Goal: Information Seeking & Learning: Compare options

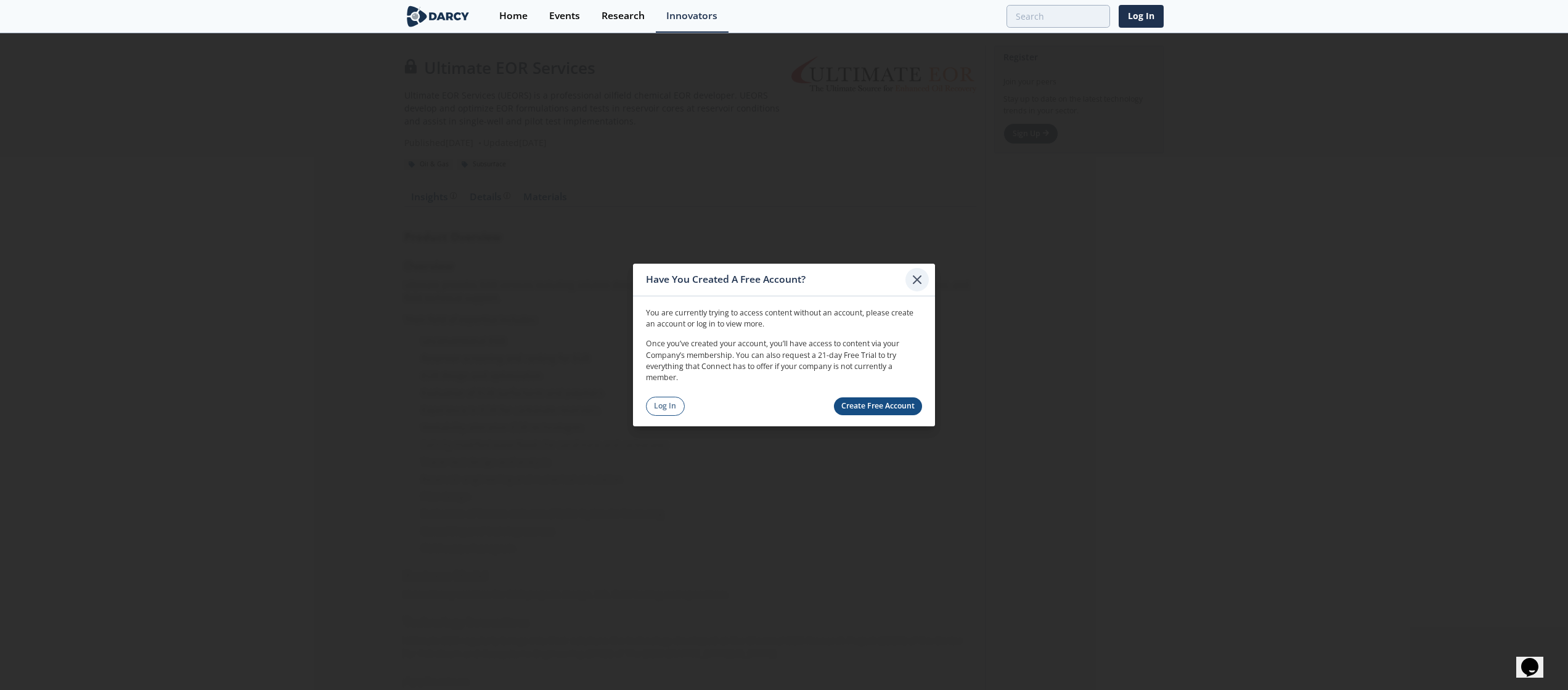
click at [920, 272] on icon at bounding box center [917, 279] width 15 height 15
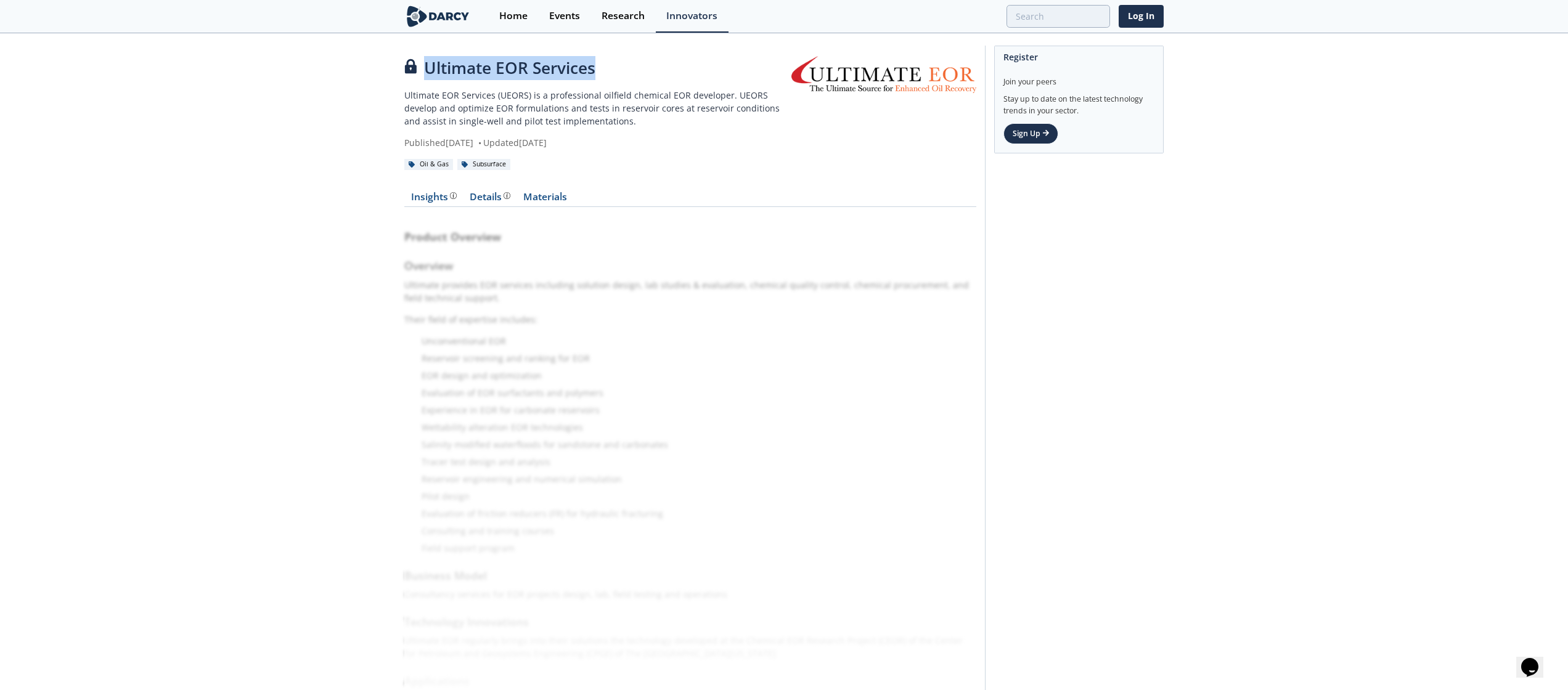
drag, startPoint x: 427, startPoint y: 67, endPoint x: 597, endPoint y: 75, distance: 170.2
click at [597, 75] on div "Ultimate EOR Services" at bounding box center [597, 68] width 387 height 24
copy div "Ultimate EOR Services"
click at [560, 114] on p "Ultimate EOR Services (UEORS) is a professional oilfield chemical EOR developer…" at bounding box center [597, 108] width 387 height 39
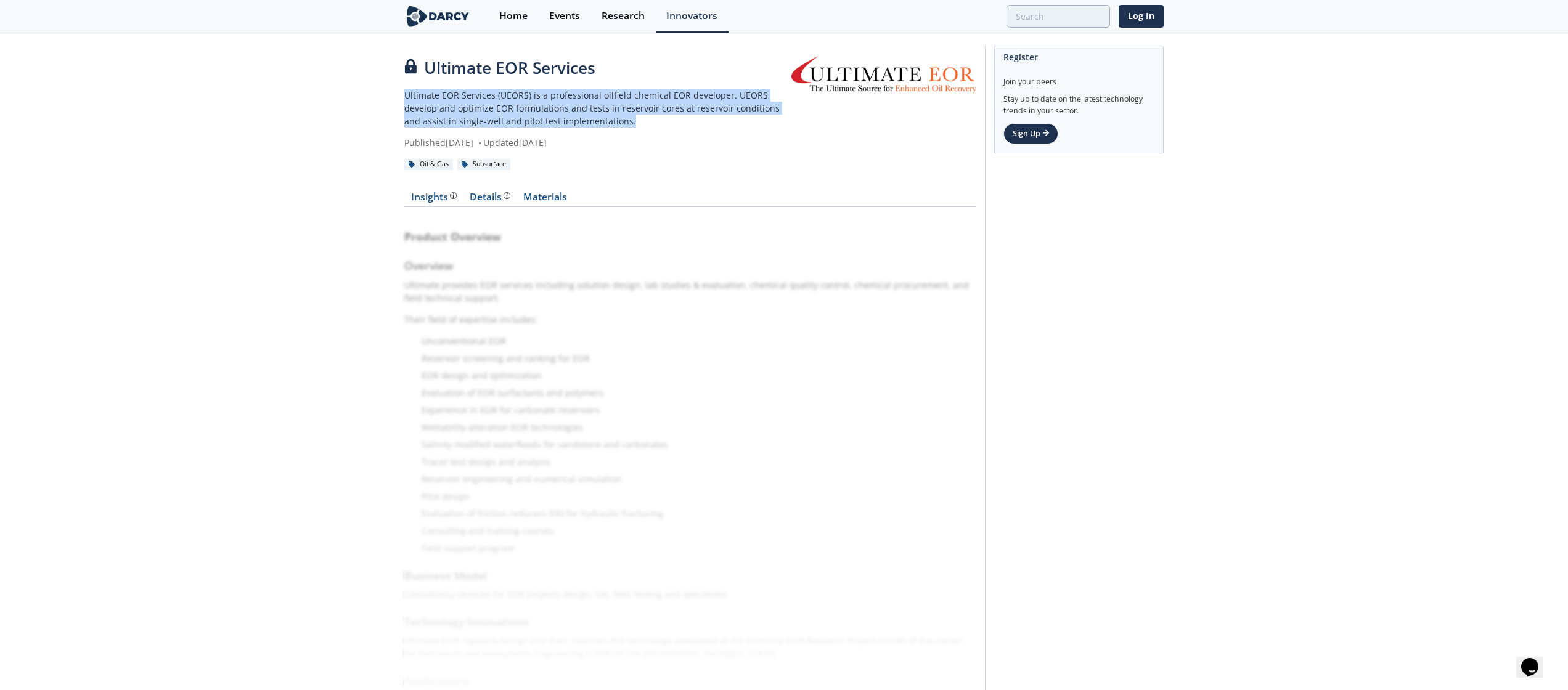
drag, startPoint x: 574, startPoint y: 121, endPoint x: 399, endPoint y: 97, distance: 176.6
click at [399, 97] on div "Ultimate EOR Services Ultimate EOR Services (UEORS) is a professional oilfield …" at bounding box center [784, 398] width 1568 height 727
copy p "Ultimate EOR Services (UEORS) is a professional oilfield chemical EOR developer…"
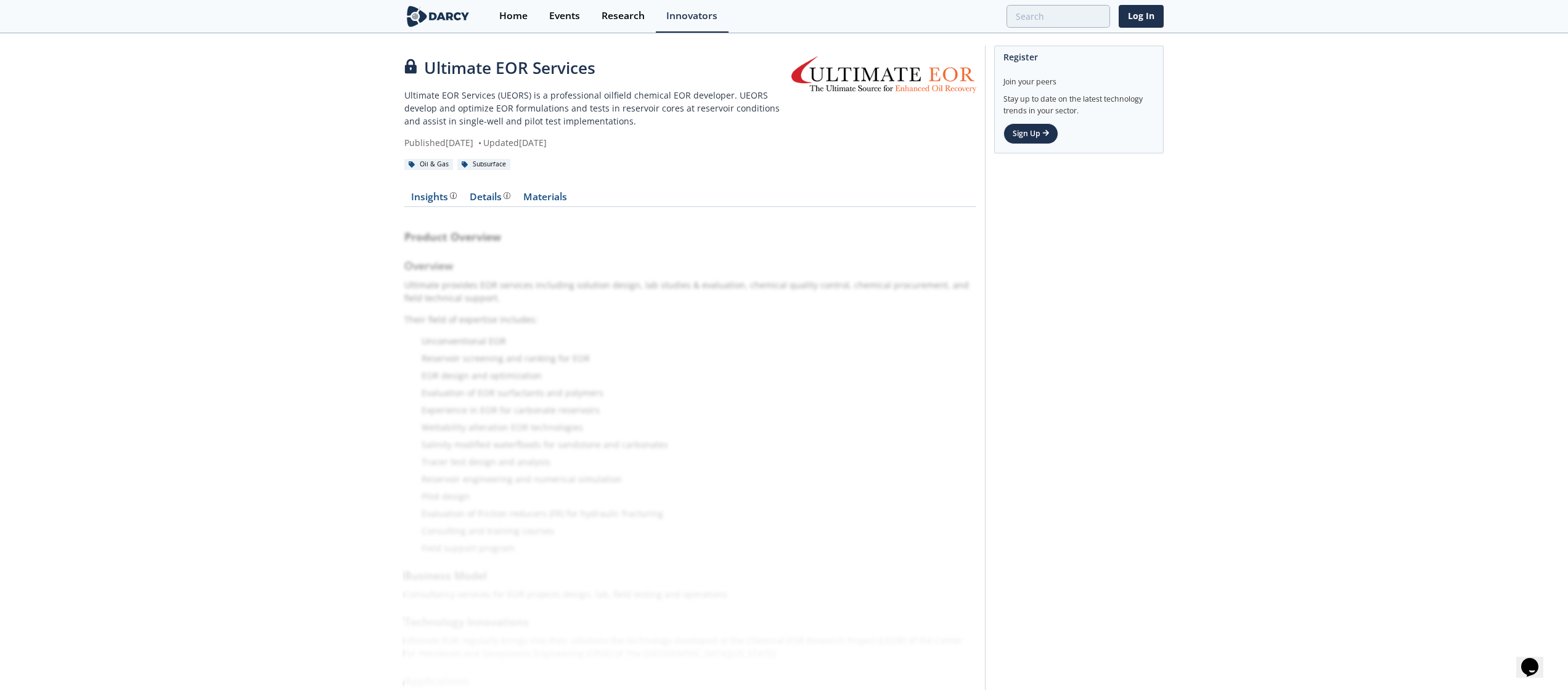
click at [424, 282] on div "Product Overview Overview Ultimate provides EOR services including solution des…" at bounding box center [690, 474] width 572 height 516
drag, startPoint x: 405, startPoint y: 279, endPoint x: 510, endPoint y: 365, distance: 135.7
click at [510, 365] on div "Product Overview Overview Ultimate provides EOR services including solution des…" at bounding box center [690, 474] width 572 height 516
click at [385, 267] on div "Ultimate EOR Services Ultimate EOR Services (UEORS) is a professional oilfield …" at bounding box center [784, 398] width 1568 height 727
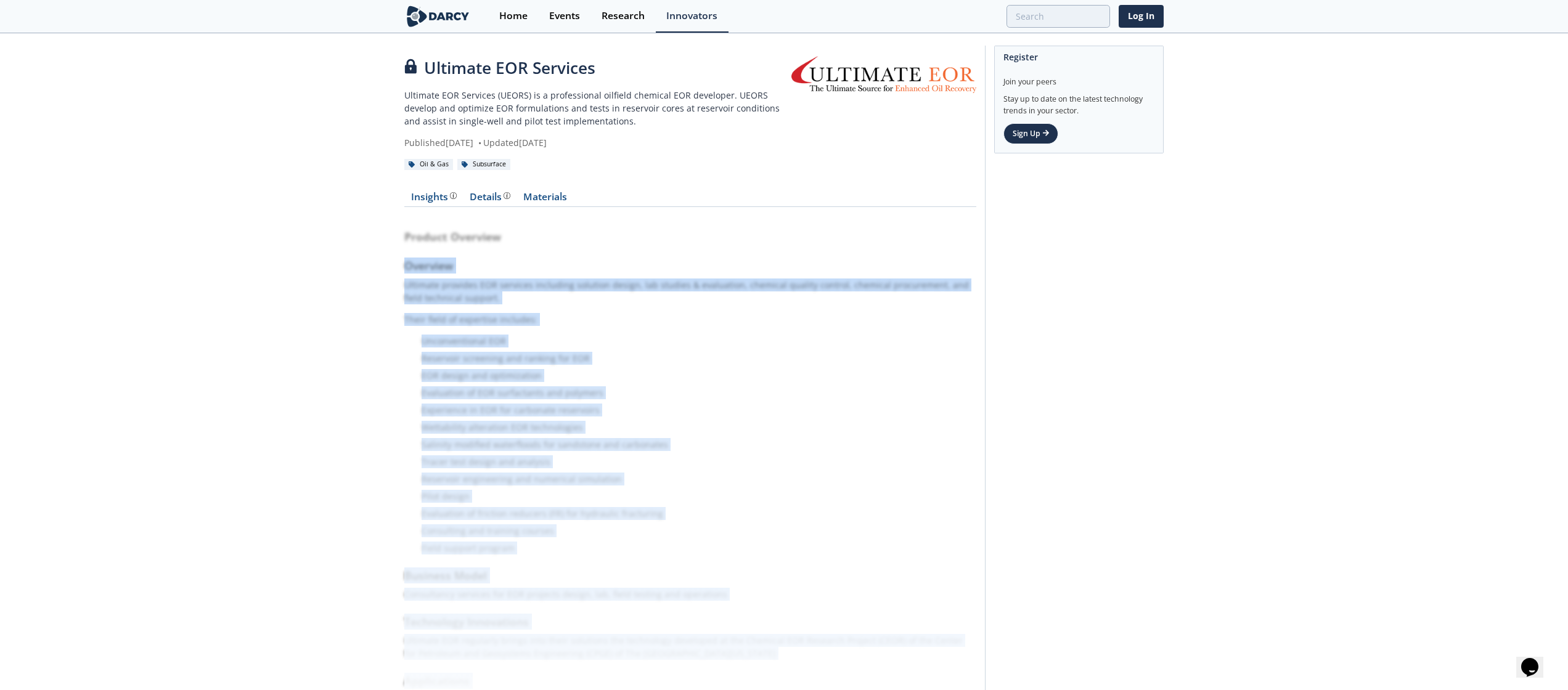
drag, startPoint x: 385, startPoint y: 269, endPoint x: 721, endPoint y: 715, distance: 558.4
click at [721, 690] on html "Have You Created A Free Account? You are currently trying to access content wit…" at bounding box center [784, 345] width 1568 height 690
copy div "Overview Ultimate provides EOR services including solution design, lab studies …"
click at [785, 306] on div "Product Overview Overview Ultimate provides EOR services including solution des…" at bounding box center [690, 474] width 572 height 516
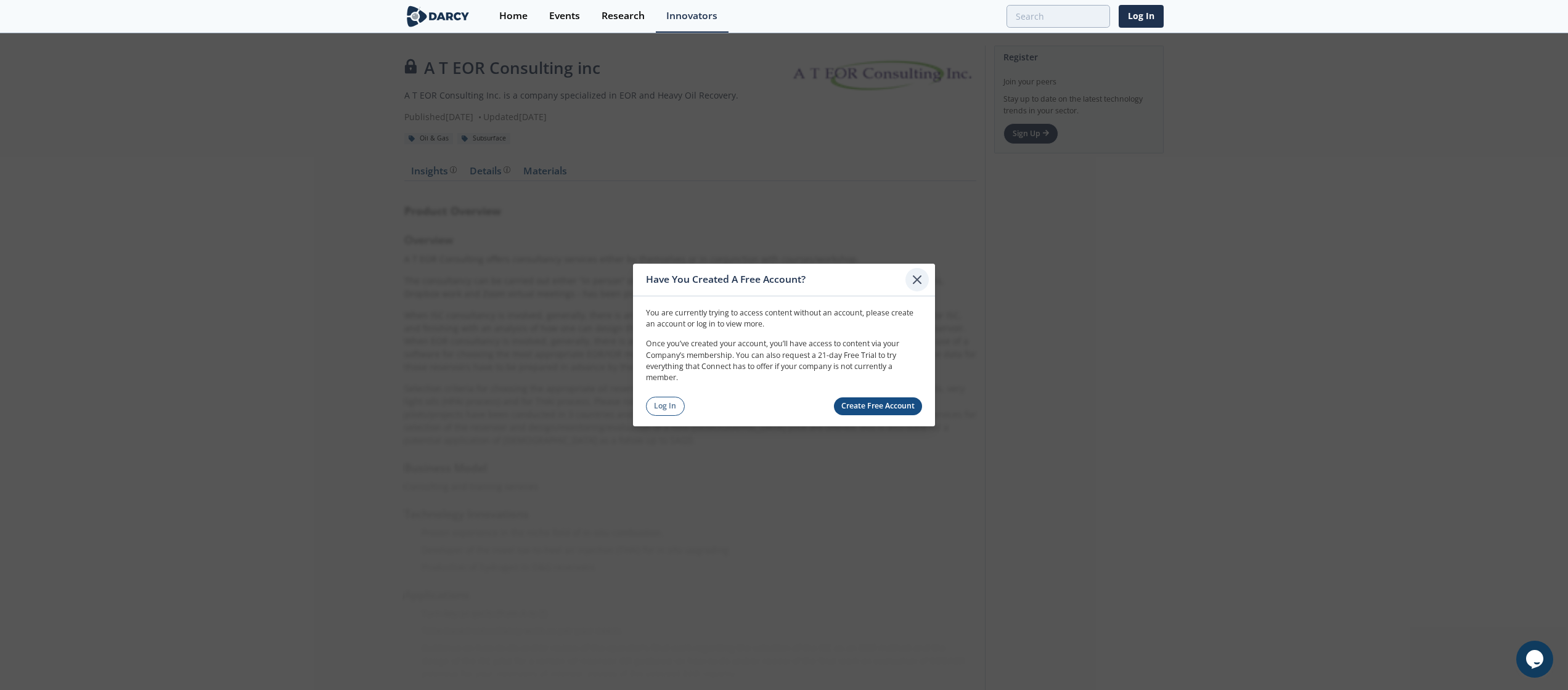
click at [915, 276] on icon at bounding box center [917, 279] width 15 height 15
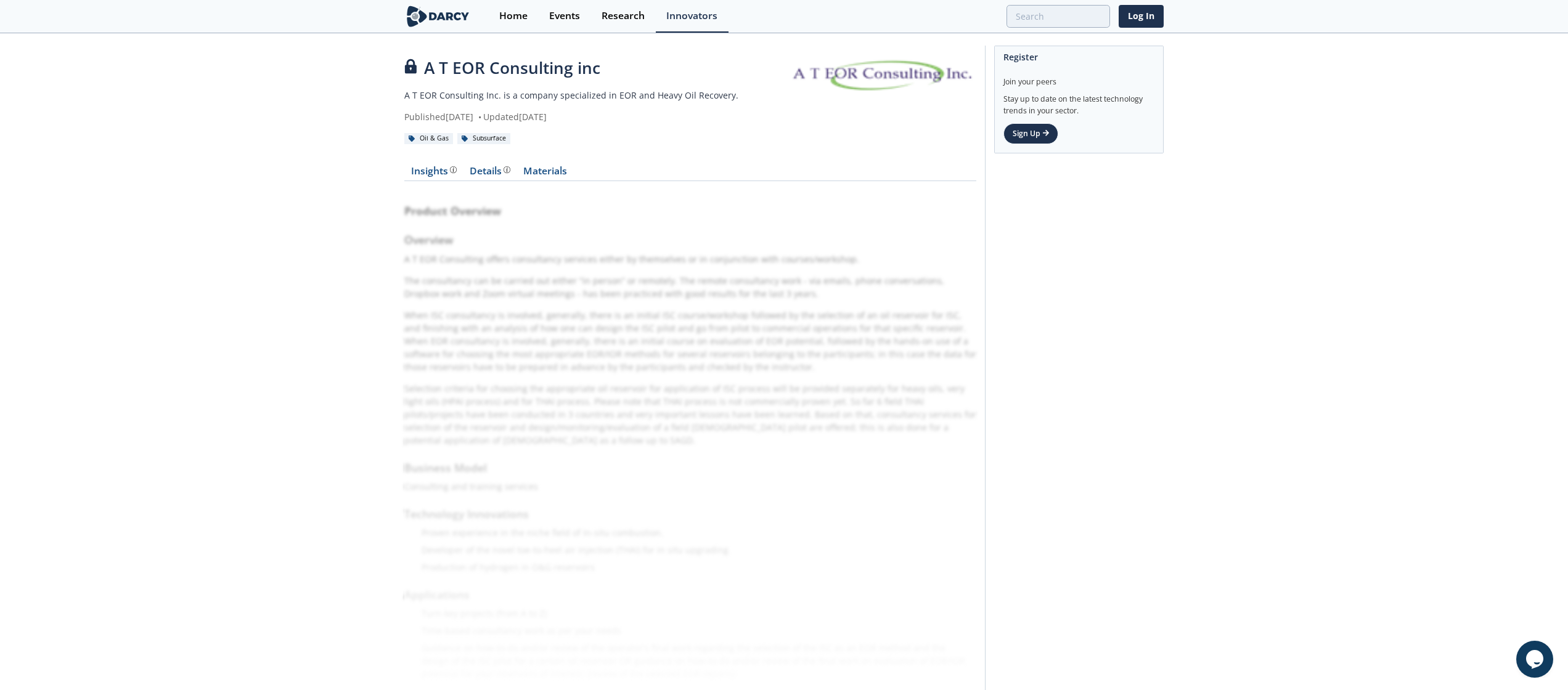
click at [434, 260] on div "Product Overview Overview A T EOR Consulting offers consultancy services either…" at bounding box center [690, 448] width 572 height 516
drag, startPoint x: 406, startPoint y: 234, endPoint x: 639, endPoint y: 636, distance: 464.6
click at [639, 636] on div "Product Overview Overview A T EOR Consulting offers consultancy services either…" at bounding box center [690, 448] width 572 height 516
click at [617, 591] on div "Product Overview Overview A T EOR Consulting offers consultancy services either…" at bounding box center [690, 448] width 572 height 516
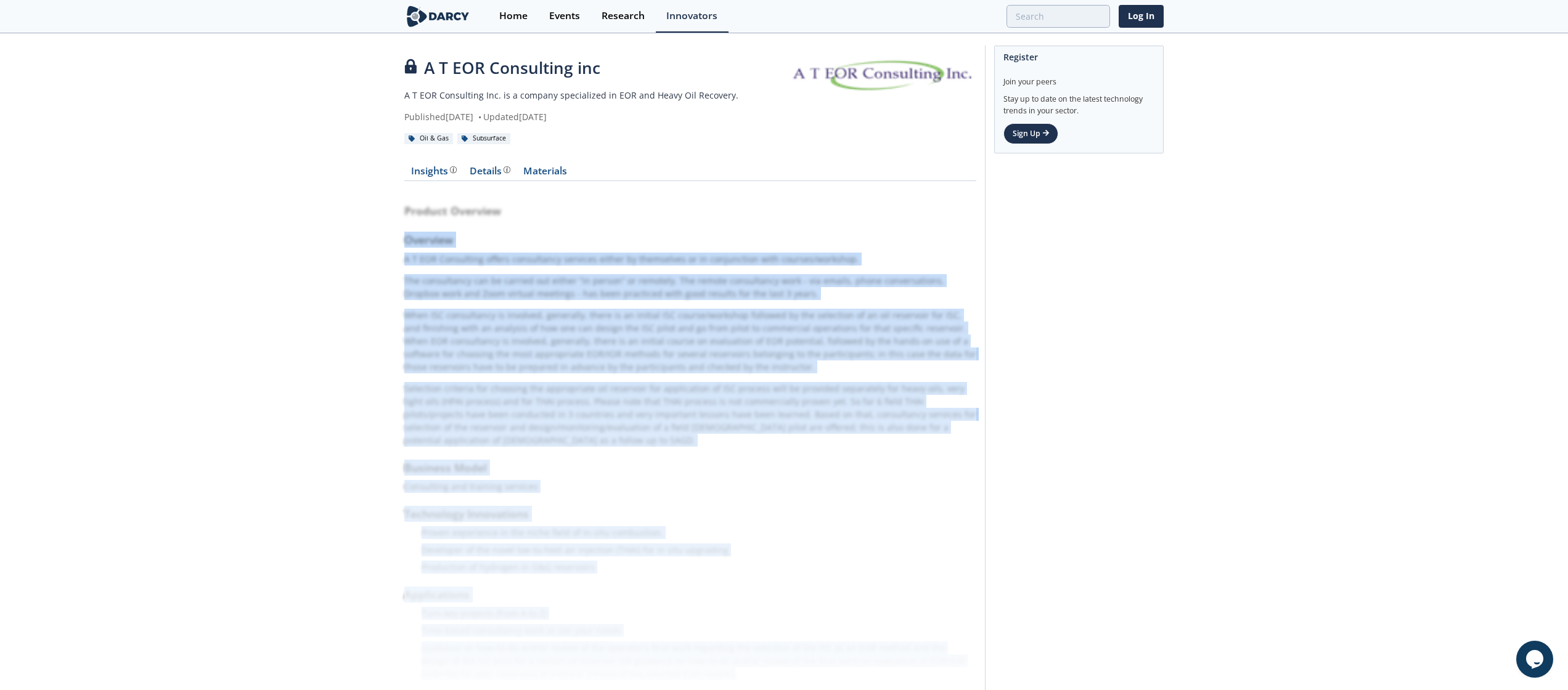
drag, startPoint x: 400, startPoint y: 242, endPoint x: 548, endPoint y: 368, distance: 194.4
click at [548, 368] on div "A T EOR Consulting inc A T EOR Consulting Inc. is a company specialized in EOR …" at bounding box center [784, 385] width 1568 height 702
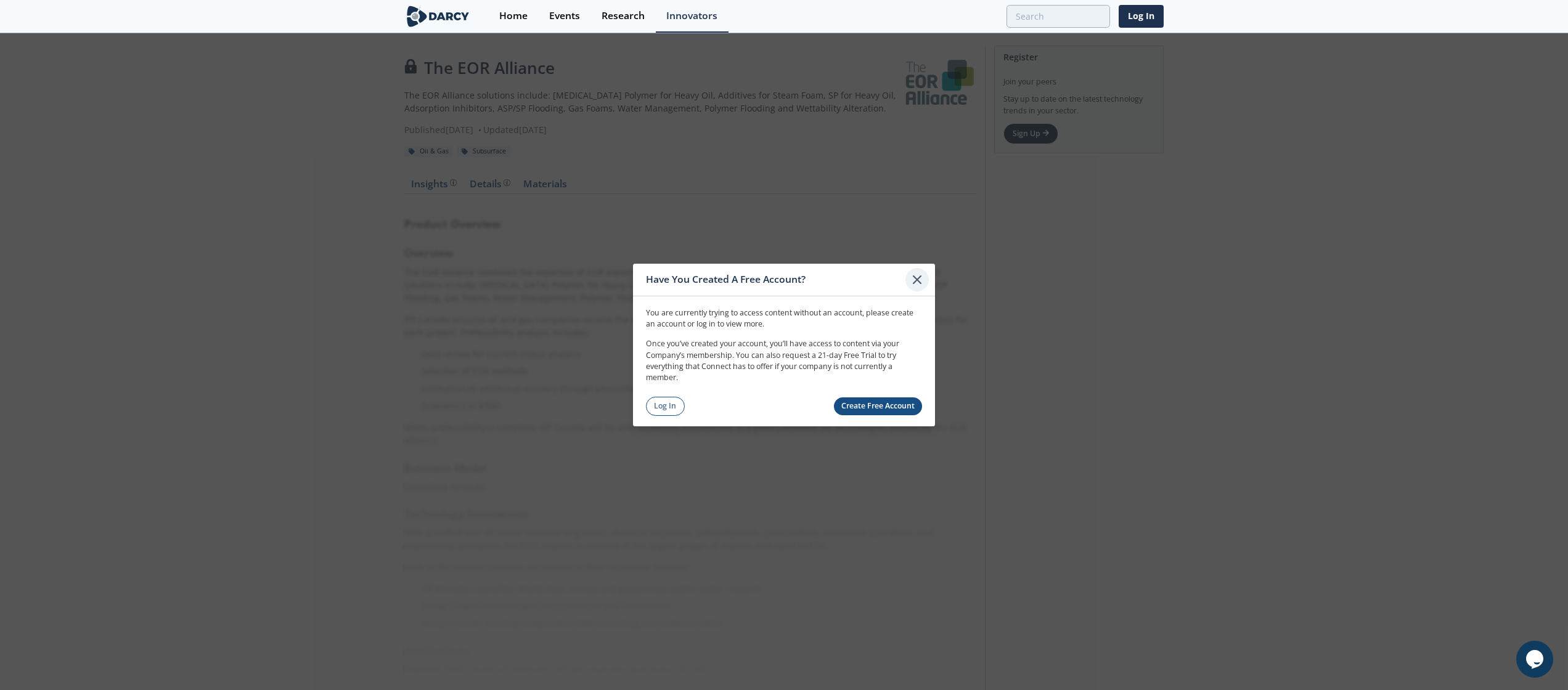
click at [912, 268] on div at bounding box center [916, 279] width 24 height 24
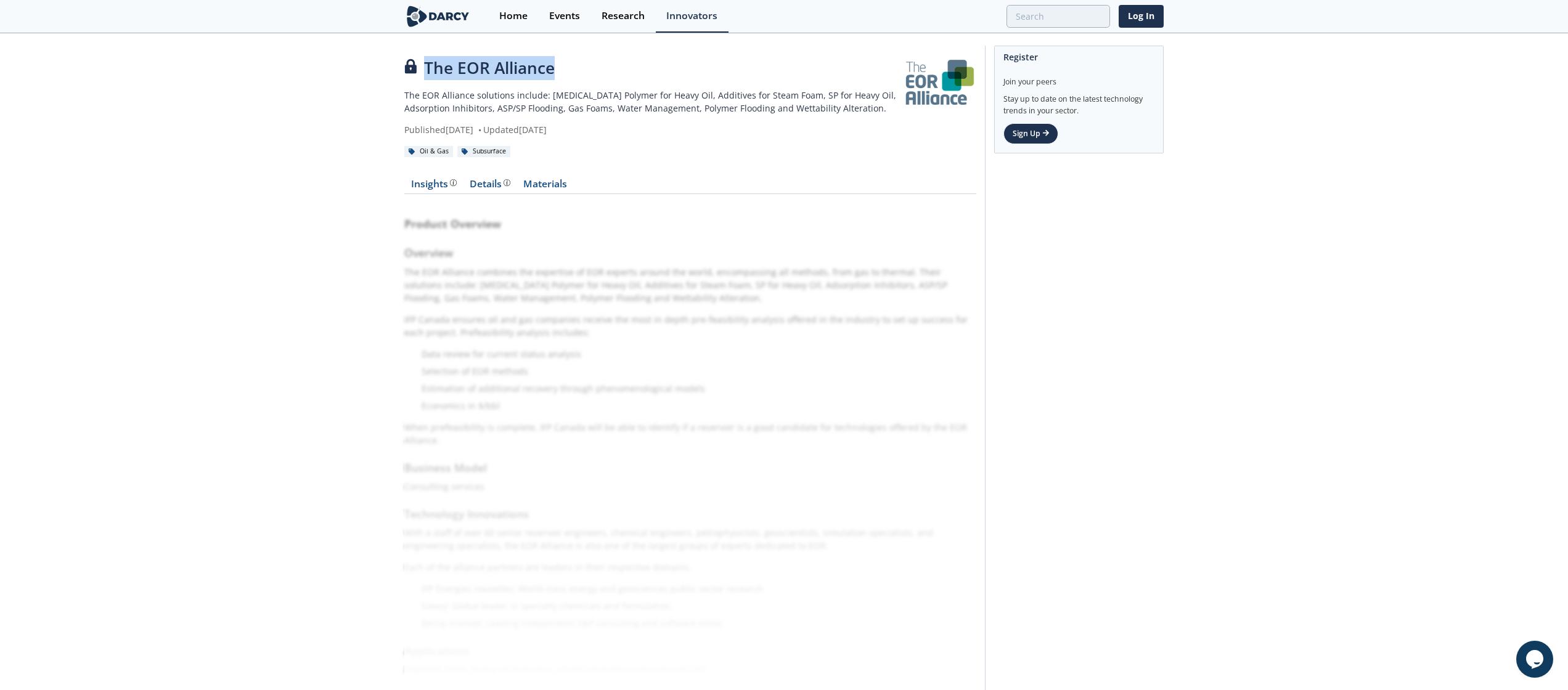
drag, startPoint x: 424, startPoint y: 68, endPoint x: 555, endPoint y: 67, distance: 131.0
click at [555, 67] on div "The EOR Alliance" at bounding box center [653, 68] width 499 height 24
copy div "The EOR Alliance"
click at [540, 115] on div "The EOR Alliance The EOR Alliance solutions include: Surfactant Polymer for Hea…" at bounding box center [653, 96] width 499 height 80
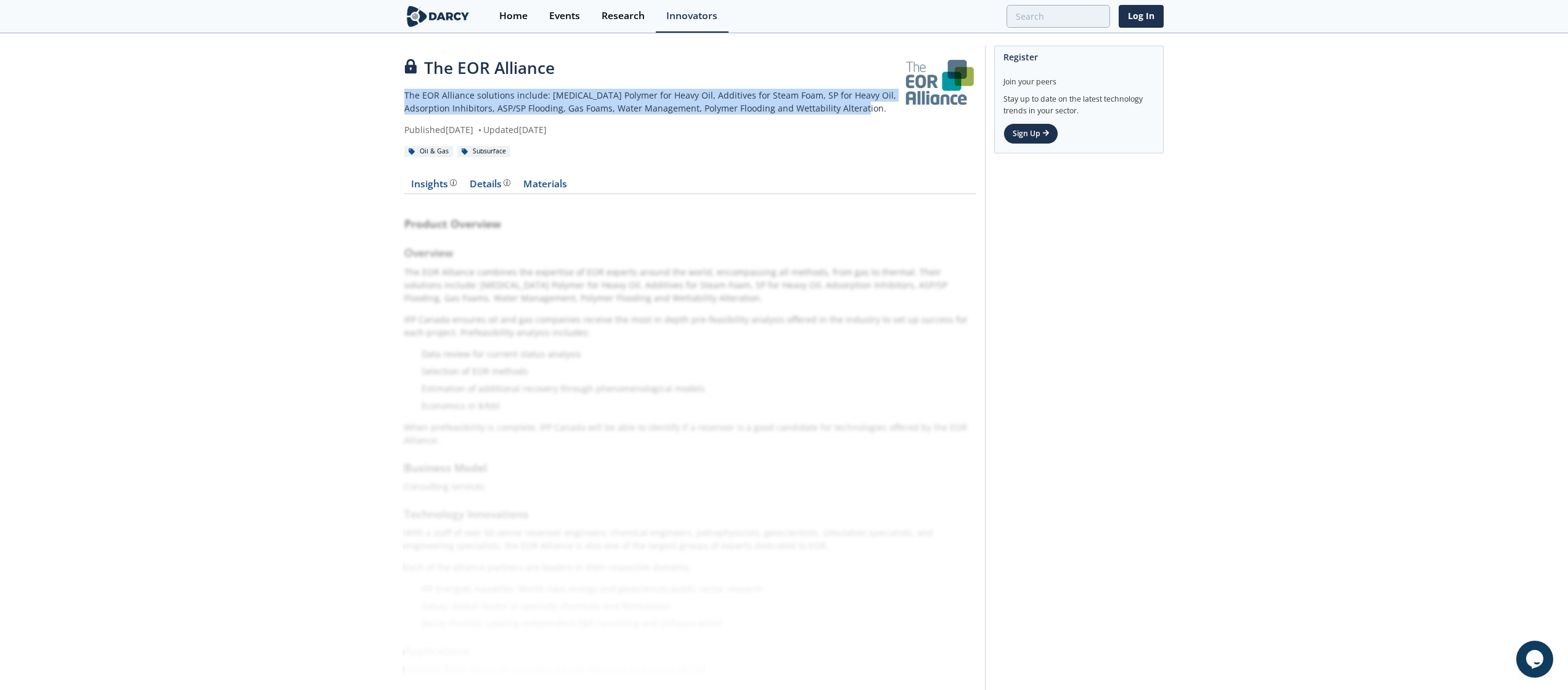
drag, startPoint x: 403, startPoint y: 99, endPoint x: 832, endPoint y: 105, distance: 429.0
click at [832, 105] on div "The EOR Alliance The EOR Alliance solutions include: Surfactant Polymer for Hea…" at bounding box center [784, 383] width 1568 height 697
copy p "The EOR Alliance solutions include: Surfactant Polymer for Heavy Oil, Additives…"
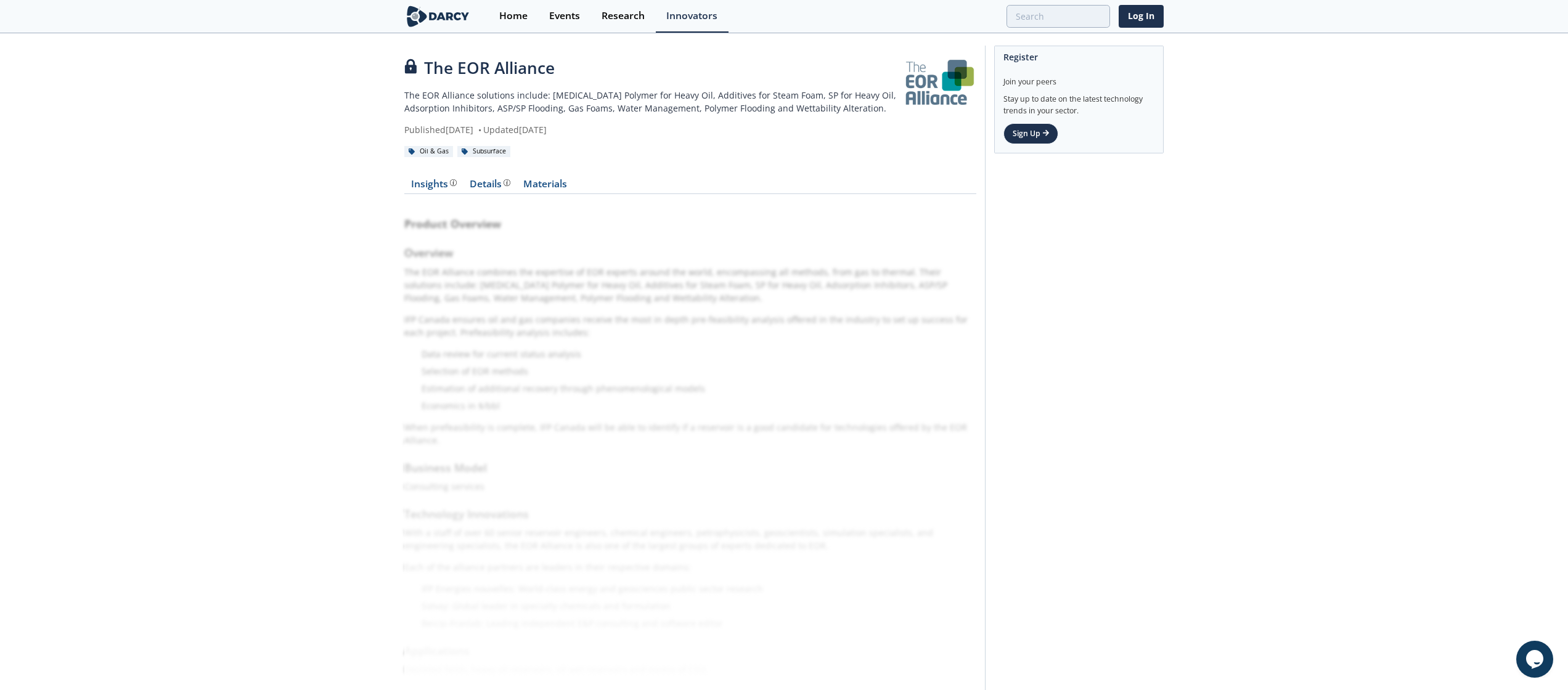
click at [457, 299] on div "Product Overview Overview The EOR Alliance combines the expertise of EOR expert…" at bounding box center [690, 452] width 572 height 499
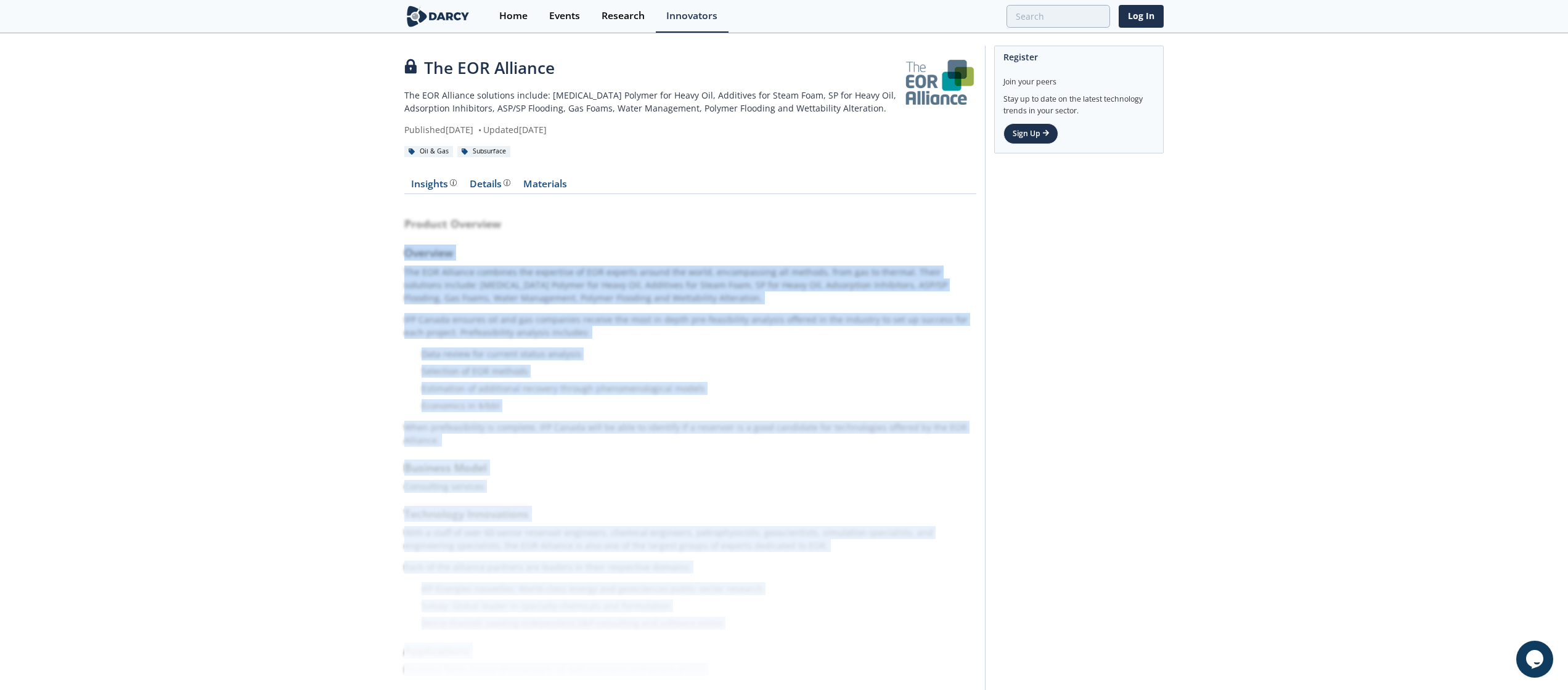
drag, startPoint x: 396, startPoint y: 252, endPoint x: 654, endPoint y: 508, distance: 363.5
click at [654, 508] on div "The EOR Alliance The EOR Alliance solutions include: Surfactant Polymer for Hea…" at bounding box center [784, 383] width 1568 height 697
copy div "Overview The EOR Alliance combines the expertise of EOR experts around the worl…"
click at [646, 492] on div "Product Overview Overview The EOR Alliance combines the expertise of EOR expert…" at bounding box center [690, 452] width 572 height 499
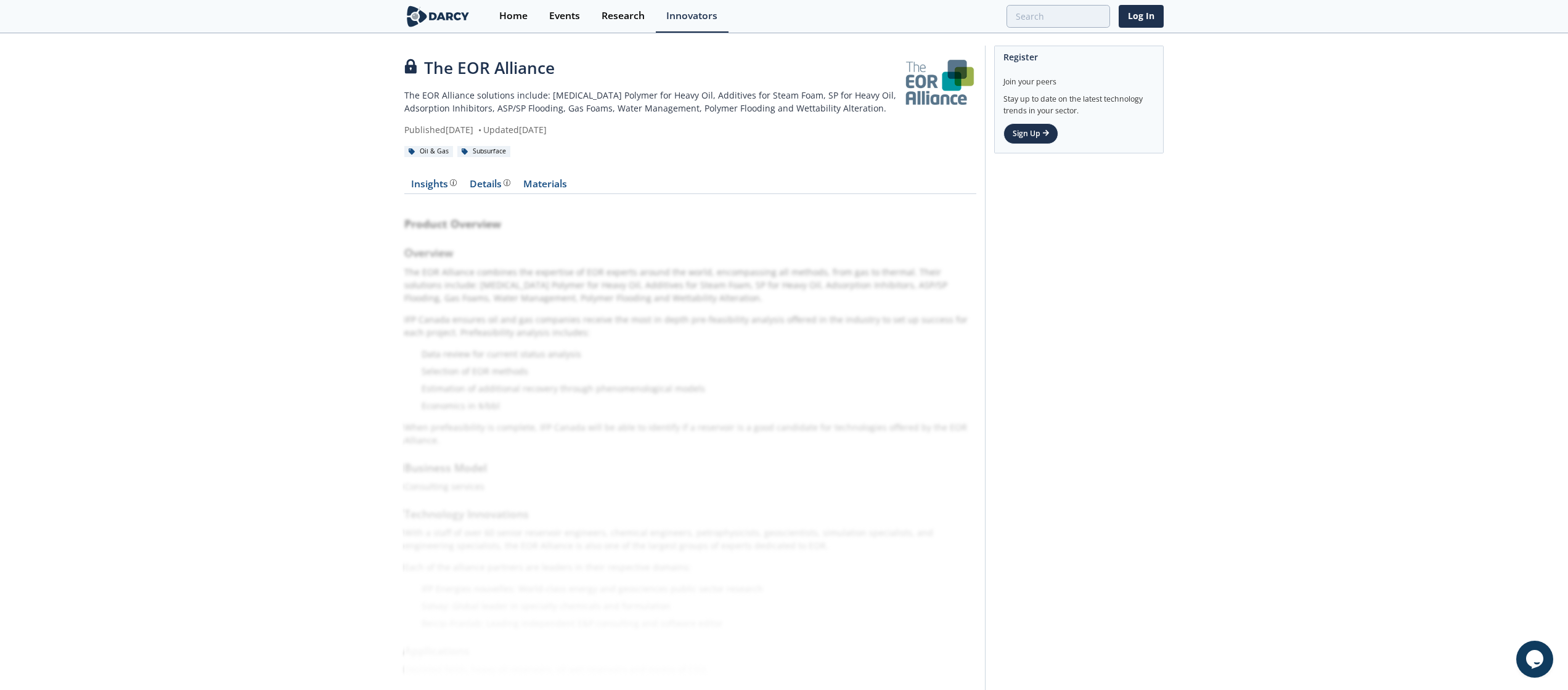
click at [704, 452] on div "Product Overview Overview The EOR Alliance combines the expertise of EOR expert…" at bounding box center [690, 452] width 572 height 499
click at [877, 134] on div "Published July 26, 2021 • Updated April 21, 2023" at bounding box center [653, 130] width 499 height 13
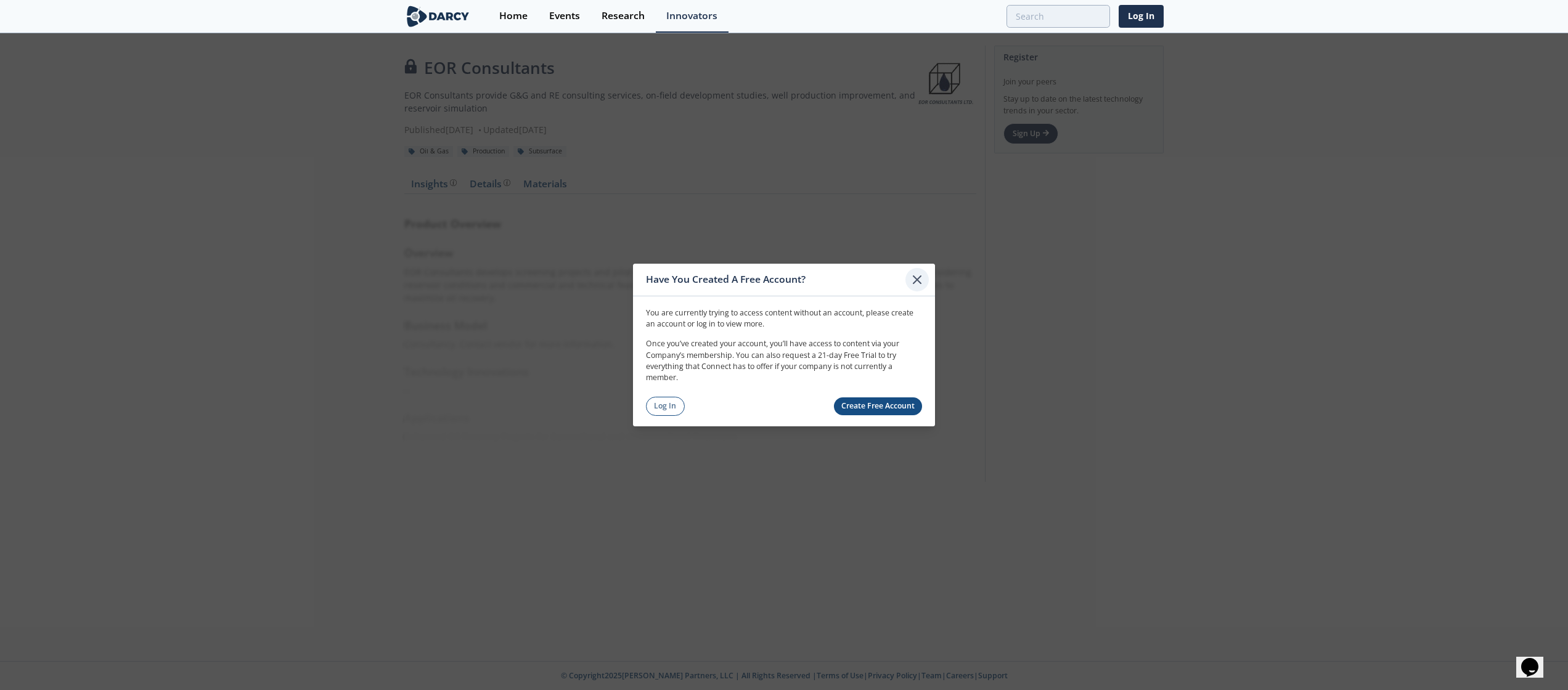
click at [923, 281] on icon at bounding box center [917, 279] width 15 height 15
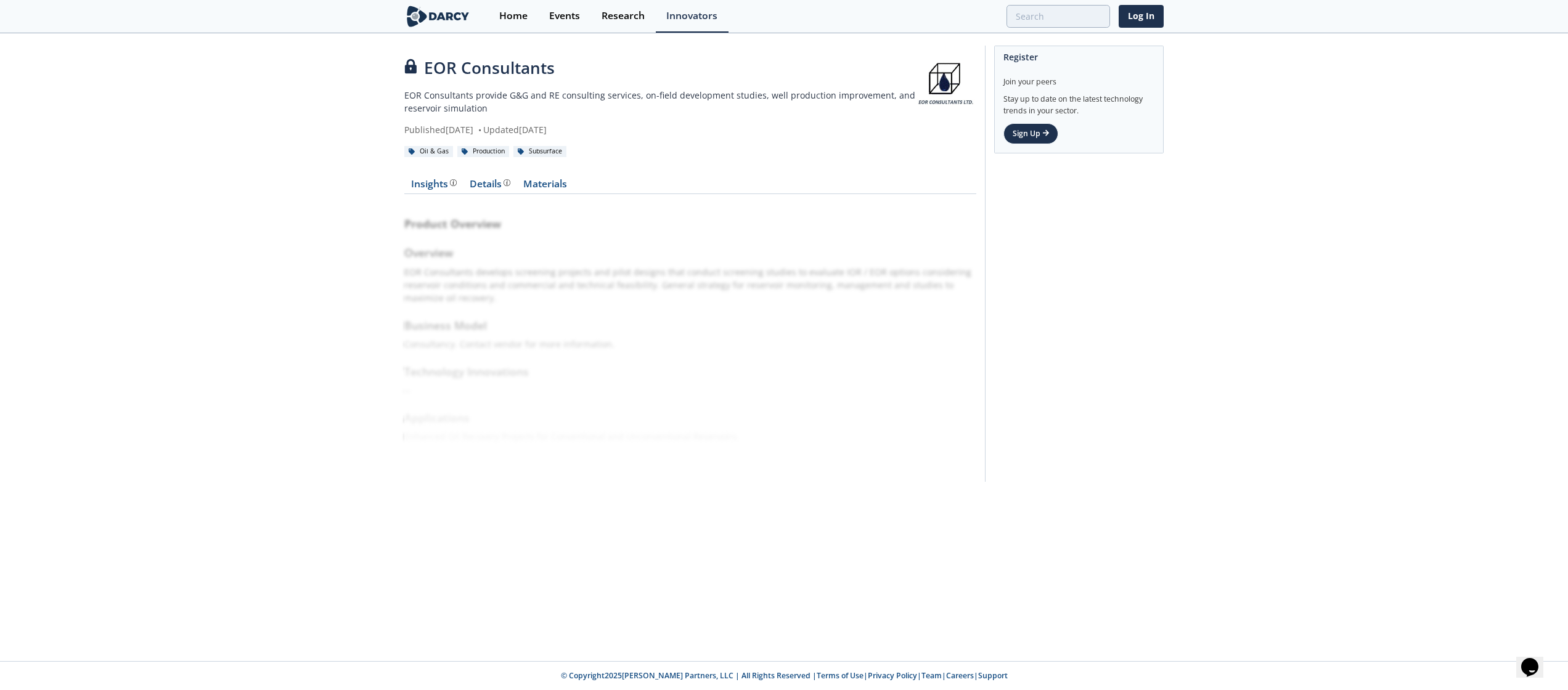
click at [775, 122] on div "EOR Consultants EOR Consultants provide G&G and RE consulting services, on-fiel…" at bounding box center [660, 96] width 512 height 80
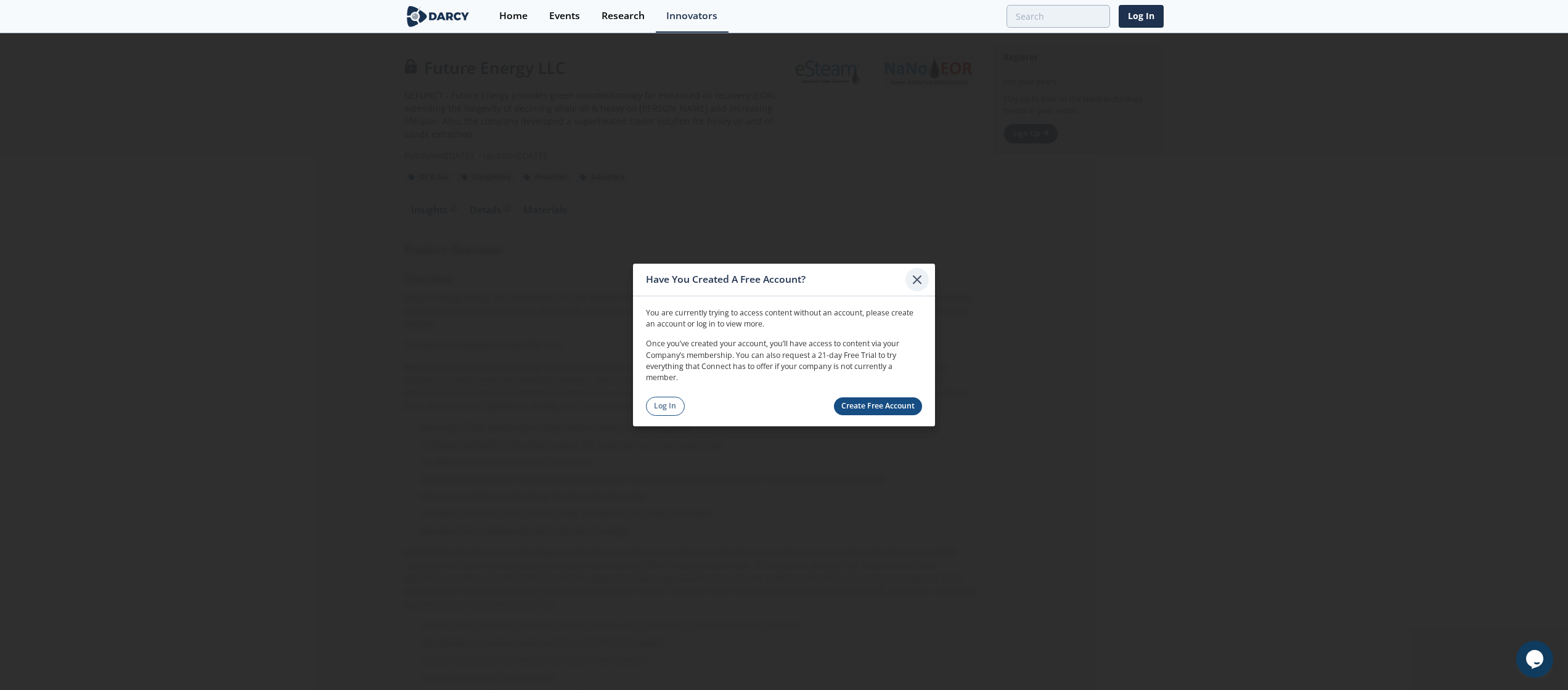
click at [920, 281] on icon at bounding box center [917, 279] width 15 height 15
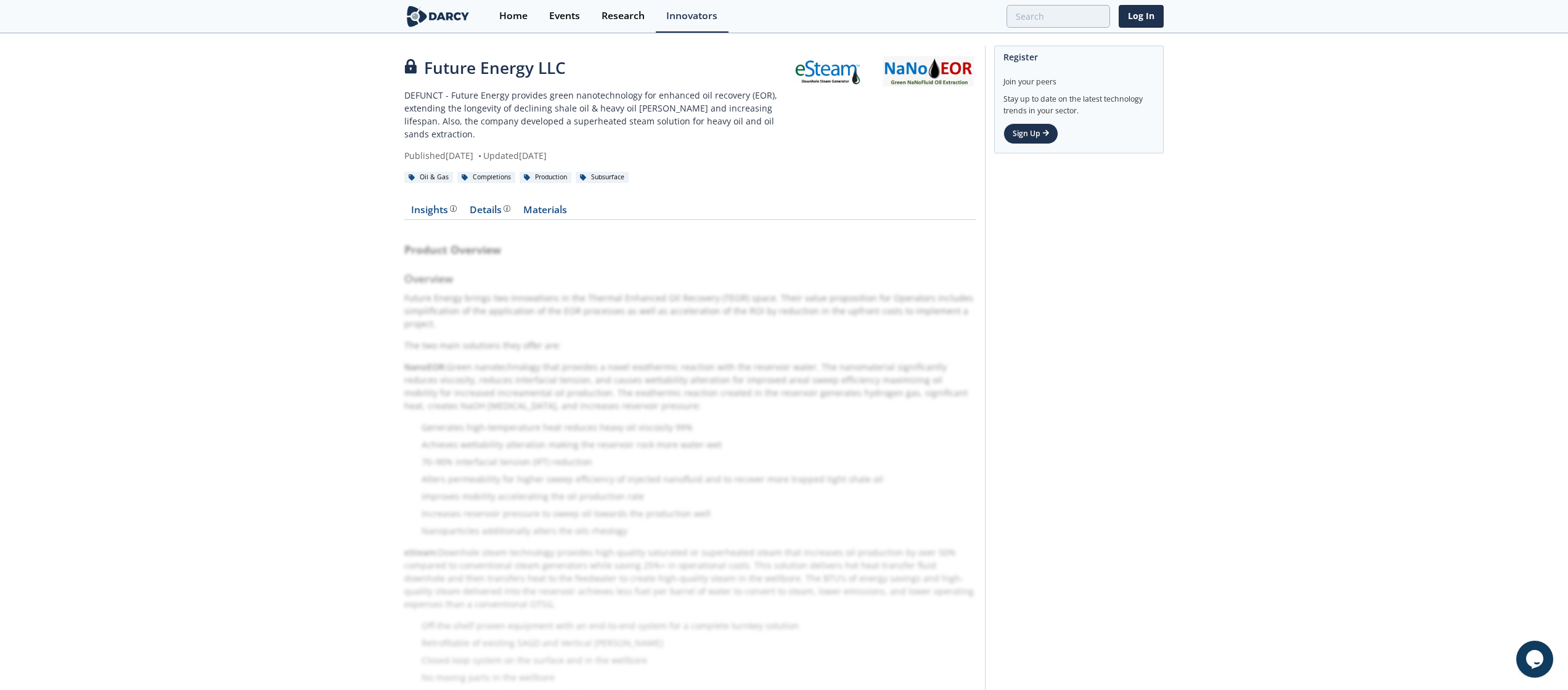
click at [811, 205] on nav "Insights Details Materials" at bounding box center [690, 213] width 572 height 15
click at [427, 72] on div "Future Energy LLC" at bounding box center [597, 68] width 387 height 24
drag, startPoint x: 427, startPoint y: 72, endPoint x: 565, endPoint y: 79, distance: 138.2
click at [565, 79] on div "Future Energy LLC" at bounding box center [597, 68] width 387 height 24
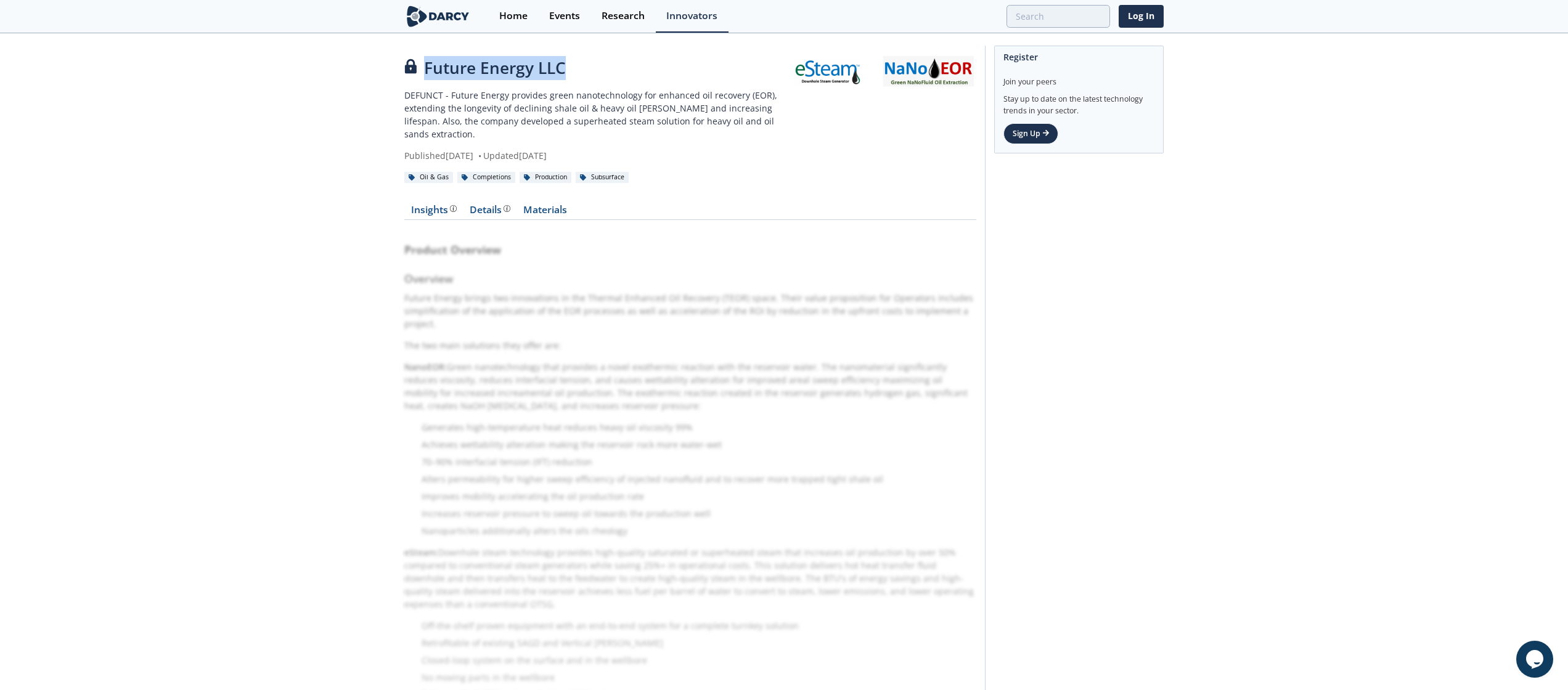
copy div "Future Energy LLC"
click at [452, 80] on div "Future Energy LLC" at bounding box center [597, 68] width 387 height 24
drag, startPoint x: 403, startPoint y: 95, endPoint x: 447, endPoint y: 96, distance: 44.0
copy p "DEFUNCT -"
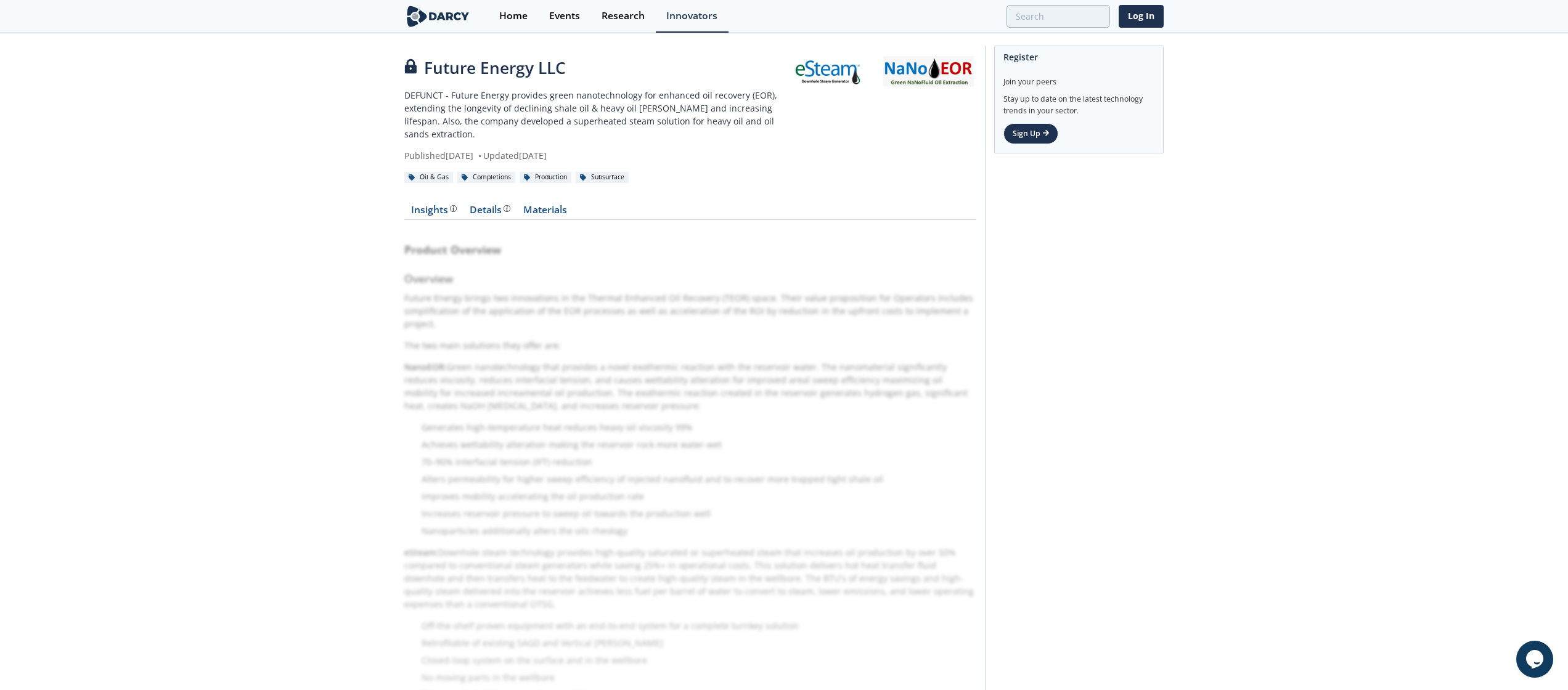
click at [503, 80] on div "Future Energy LLC DEFUNCT - Future Energy provides green nanotechnology for enh…" at bounding box center [597, 109] width 387 height 106
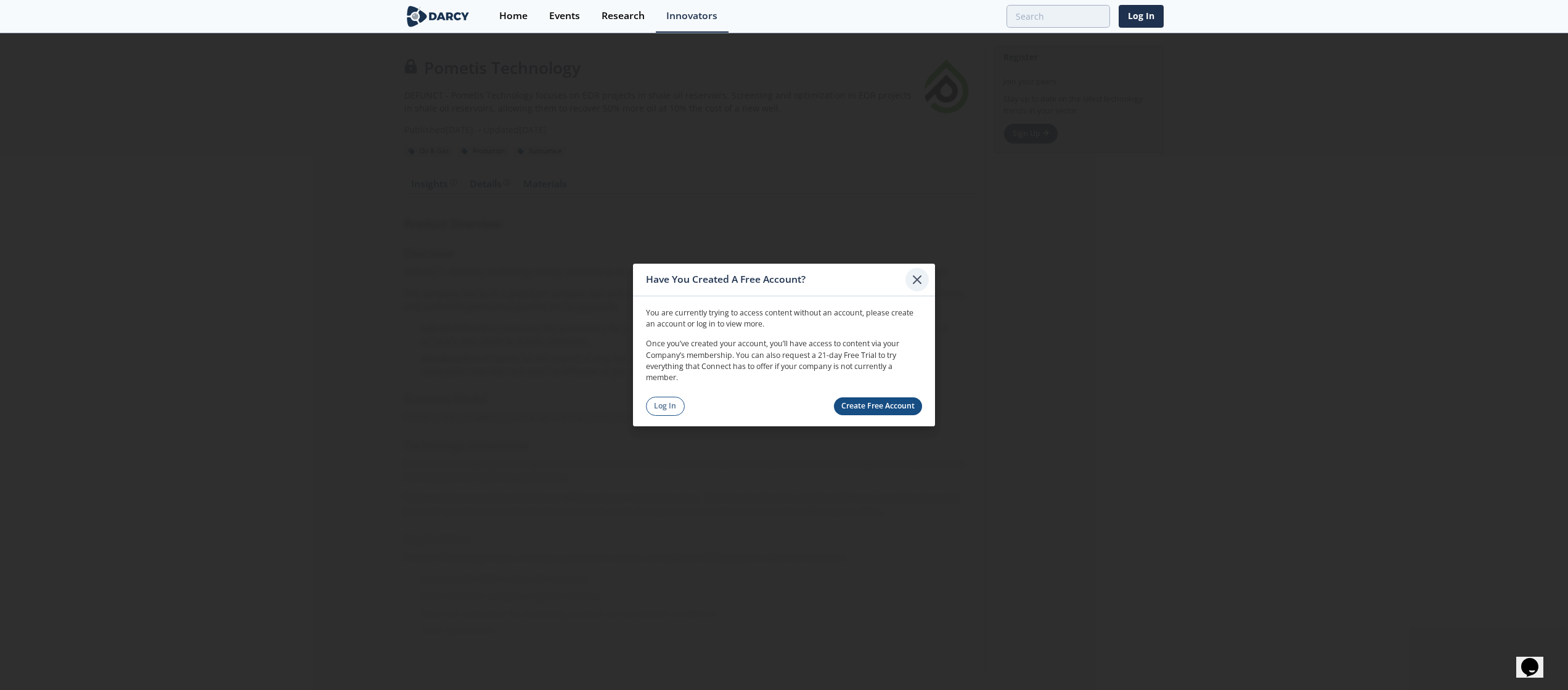
click at [920, 274] on icon at bounding box center [917, 279] width 15 height 15
click at [917, 277] on icon at bounding box center [917, 279] width 15 height 15
click at [910, 275] on icon at bounding box center [917, 279] width 15 height 15
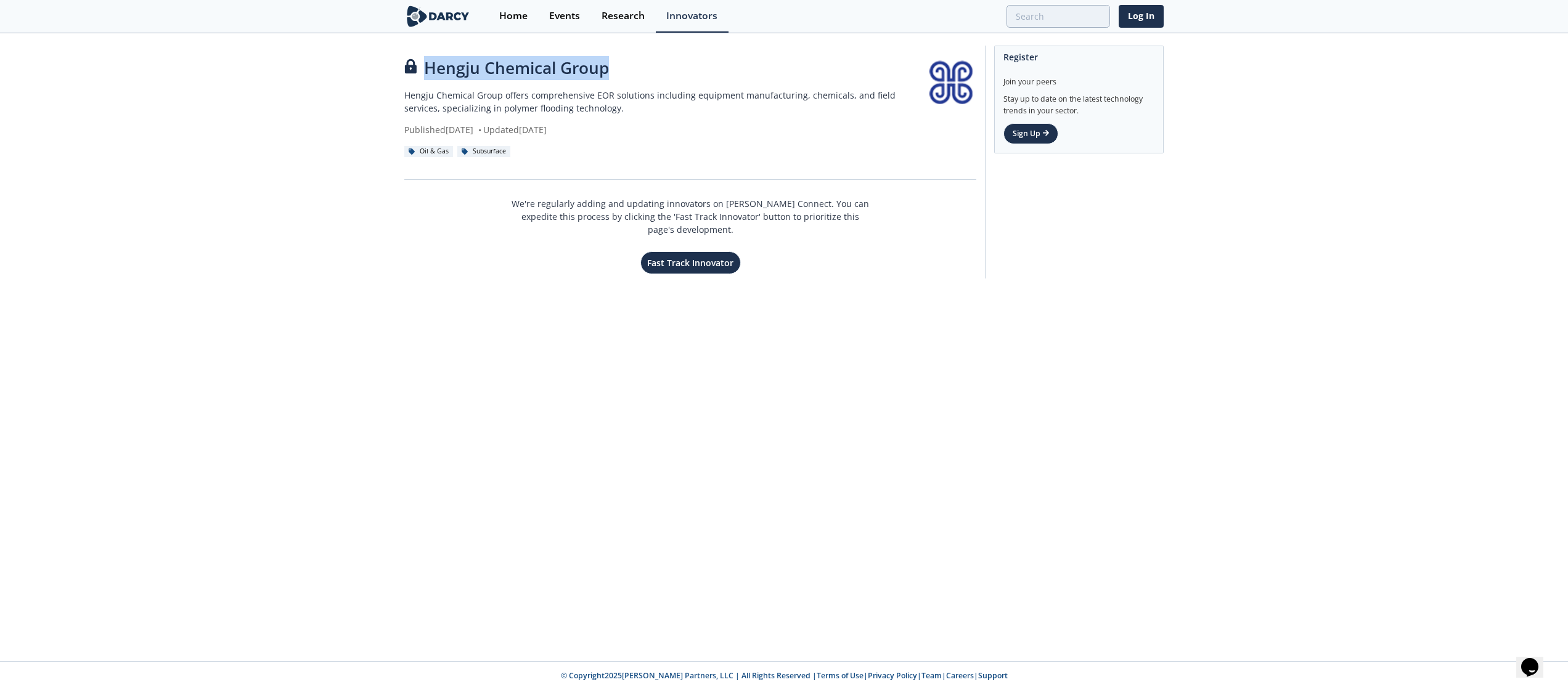
drag, startPoint x: 425, startPoint y: 69, endPoint x: 604, endPoint y: 75, distance: 179.1
click at [604, 75] on div "Hengju Chemical Group" at bounding box center [662, 68] width 517 height 24
copy div "Hengju Chemical Group"
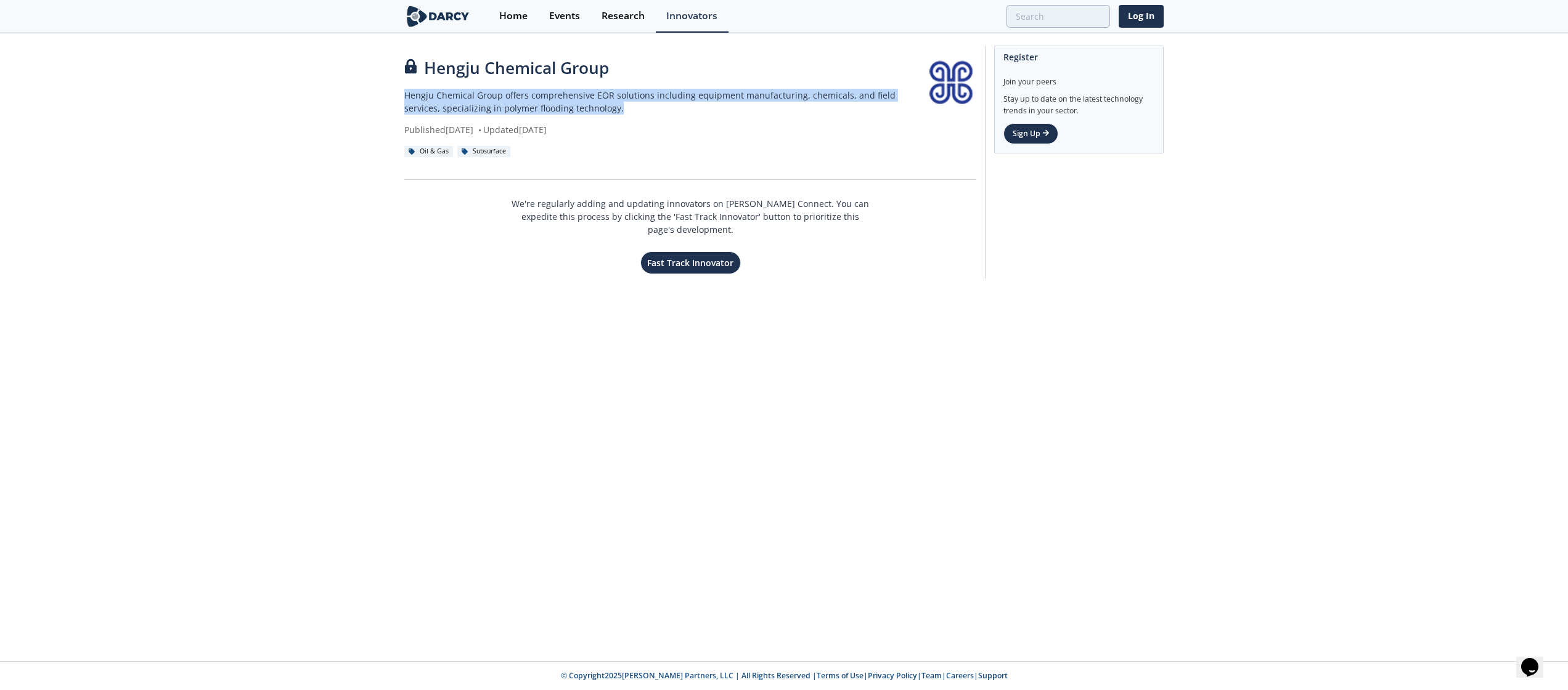
drag, startPoint x: 592, startPoint y: 106, endPoint x: 393, endPoint y: 94, distance: 199.4
click at [393, 94] on div "Hengju Chemical Group Hengju Chemical Group offers comprehensive EOR solutions …" at bounding box center [784, 165] width 1568 height 261
copy p "Hengju Chemical Group offers comprehensive EOR solutions including equipment ma…"
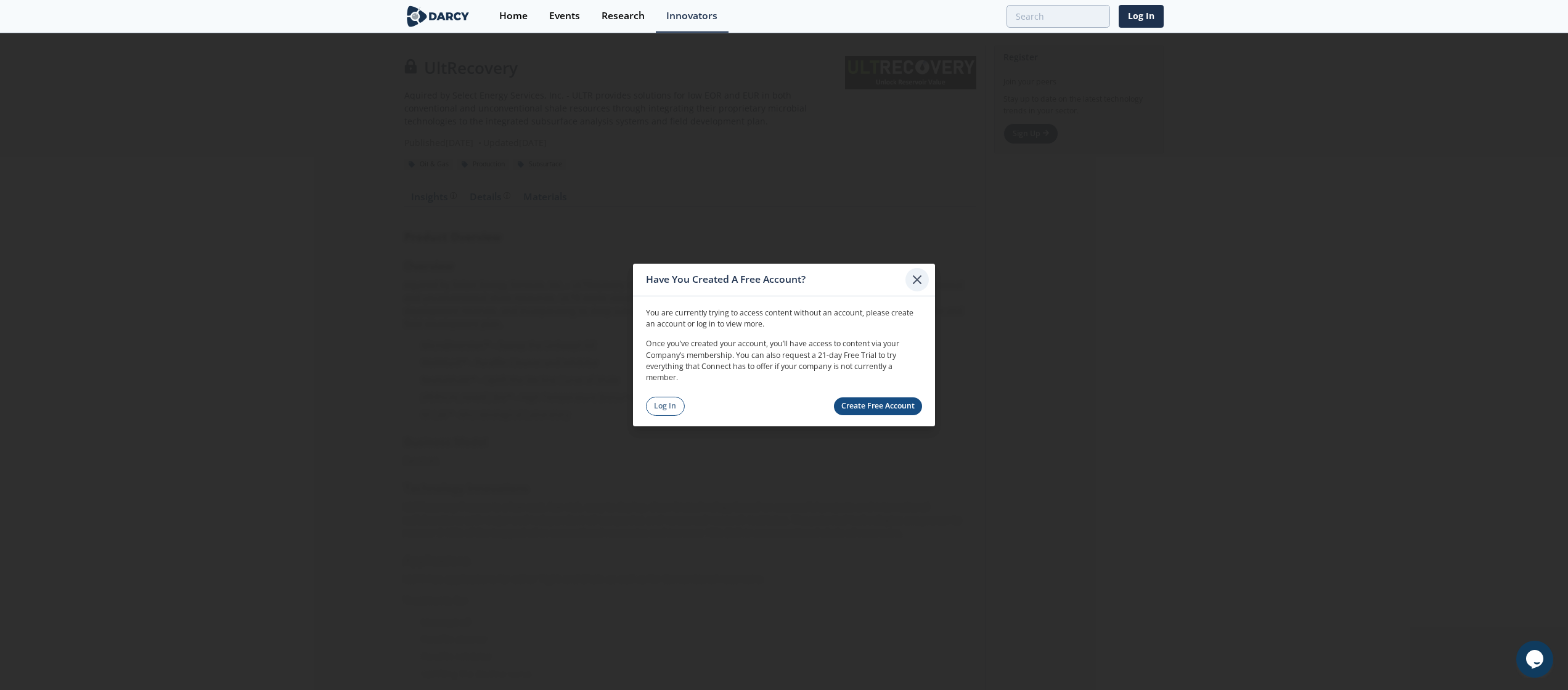
click at [915, 275] on icon at bounding box center [917, 279] width 15 height 15
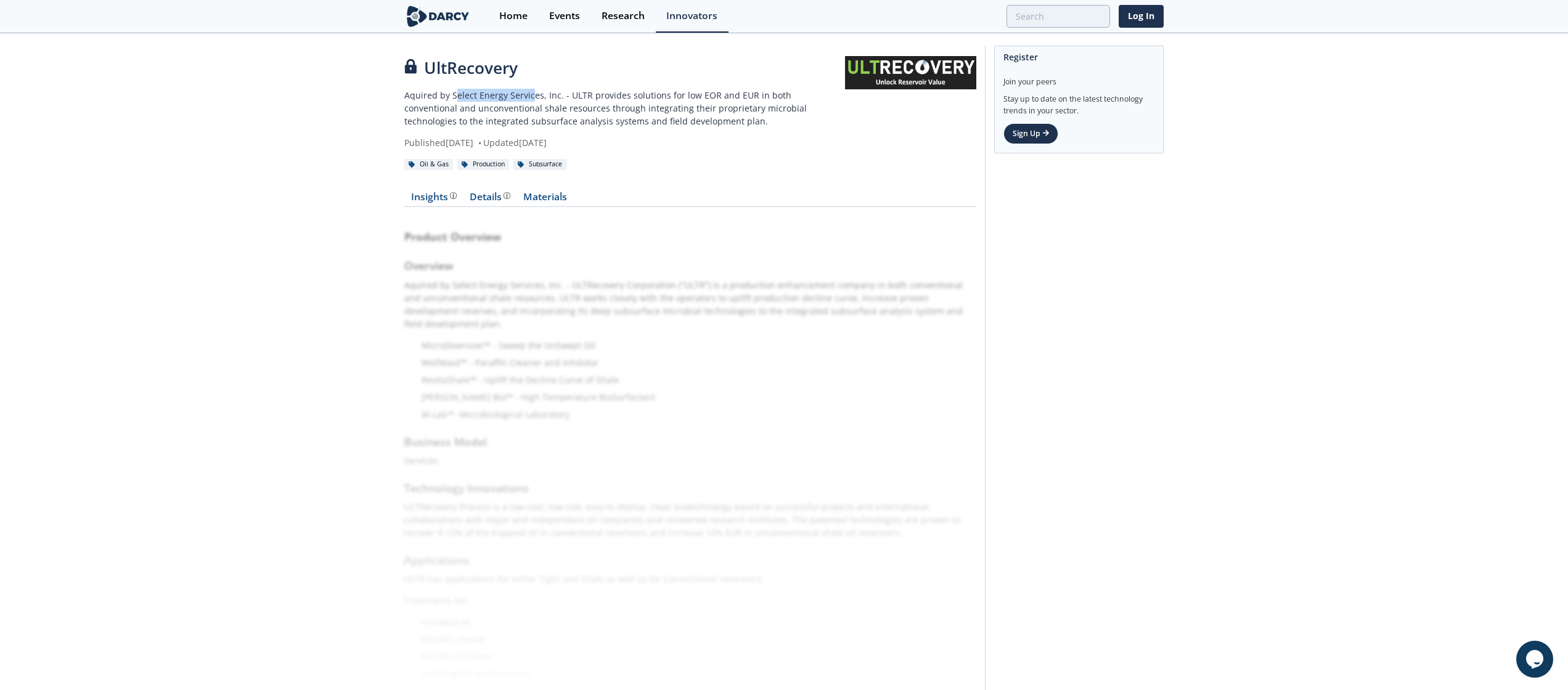
drag, startPoint x: 452, startPoint y: 94, endPoint x: 528, endPoint y: 99, distance: 76.2
click at [528, 99] on p "Aquired by Select Energy Services, Inc. - ULTR provides solutions for low EOR a…" at bounding box center [624, 108] width 441 height 39
click at [452, 90] on p "Aquired by Select Energy Services, Inc. - ULTR provides solutions for low EOR a…" at bounding box center [624, 108] width 441 height 39
drag, startPoint x: 447, startPoint y: 91, endPoint x: 541, endPoint y: 96, distance: 94.1
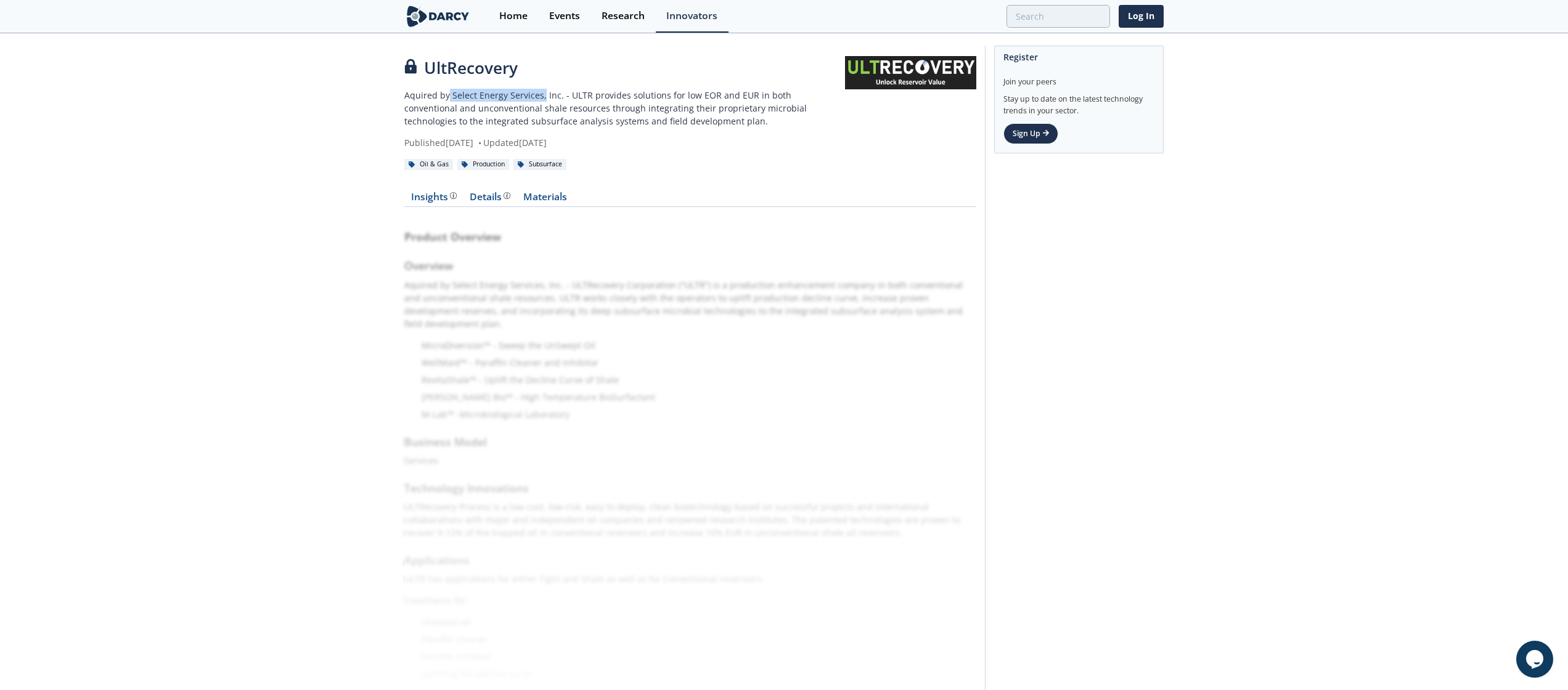
click at [541, 96] on p "Aquired by Select Energy Services, Inc. - ULTR provides solutions for low EOR a…" at bounding box center [624, 108] width 441 height 39
copy p "Select Energy Services,"
drag, startPoint x: 518, startPoint y: 62, endPoint x: 422, endPoint y: 65, distance: 96.0
click at [422, 65] on div "UltRecovery" at bounding box center [624, 68] width 441 height 24
copy div "UltRecovery"
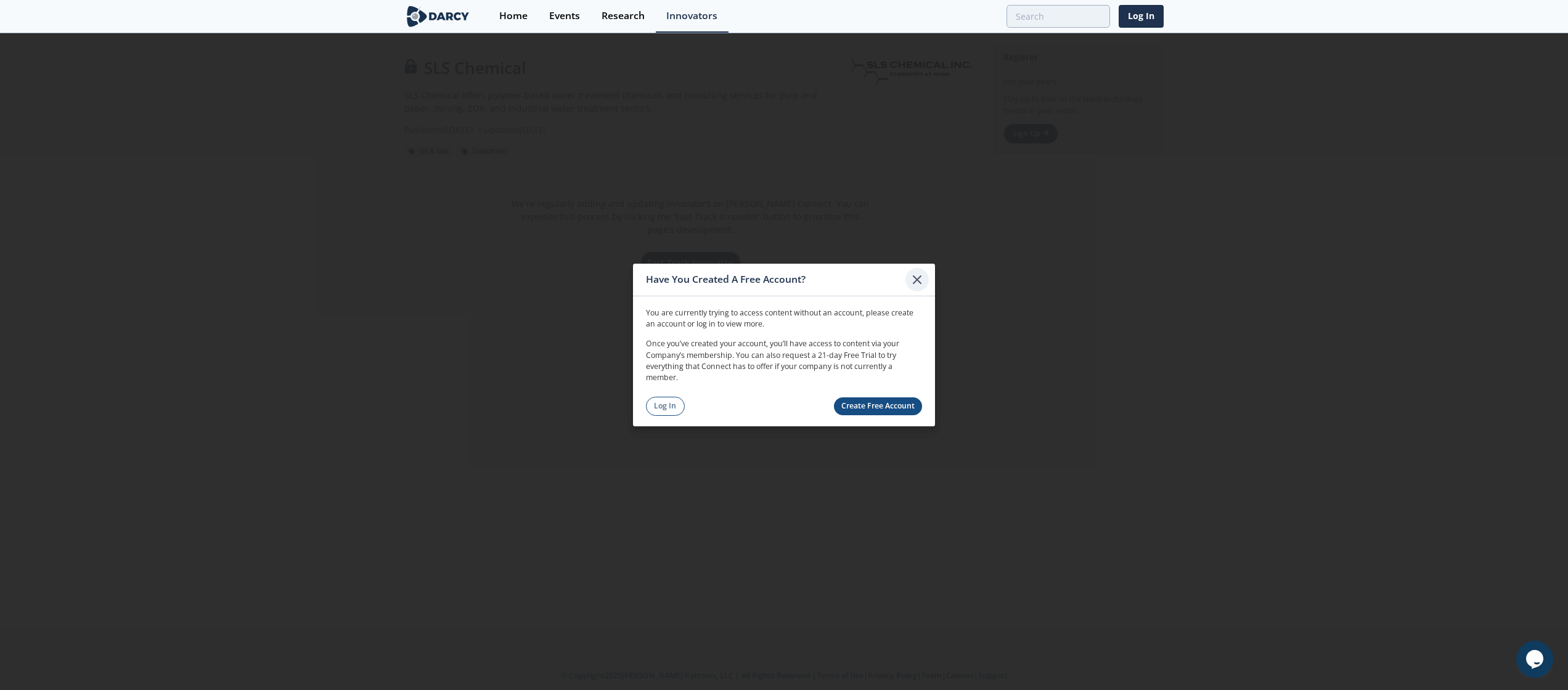
click at [920, 272] on icon at bounding box center [917, 279] width 15 height 15
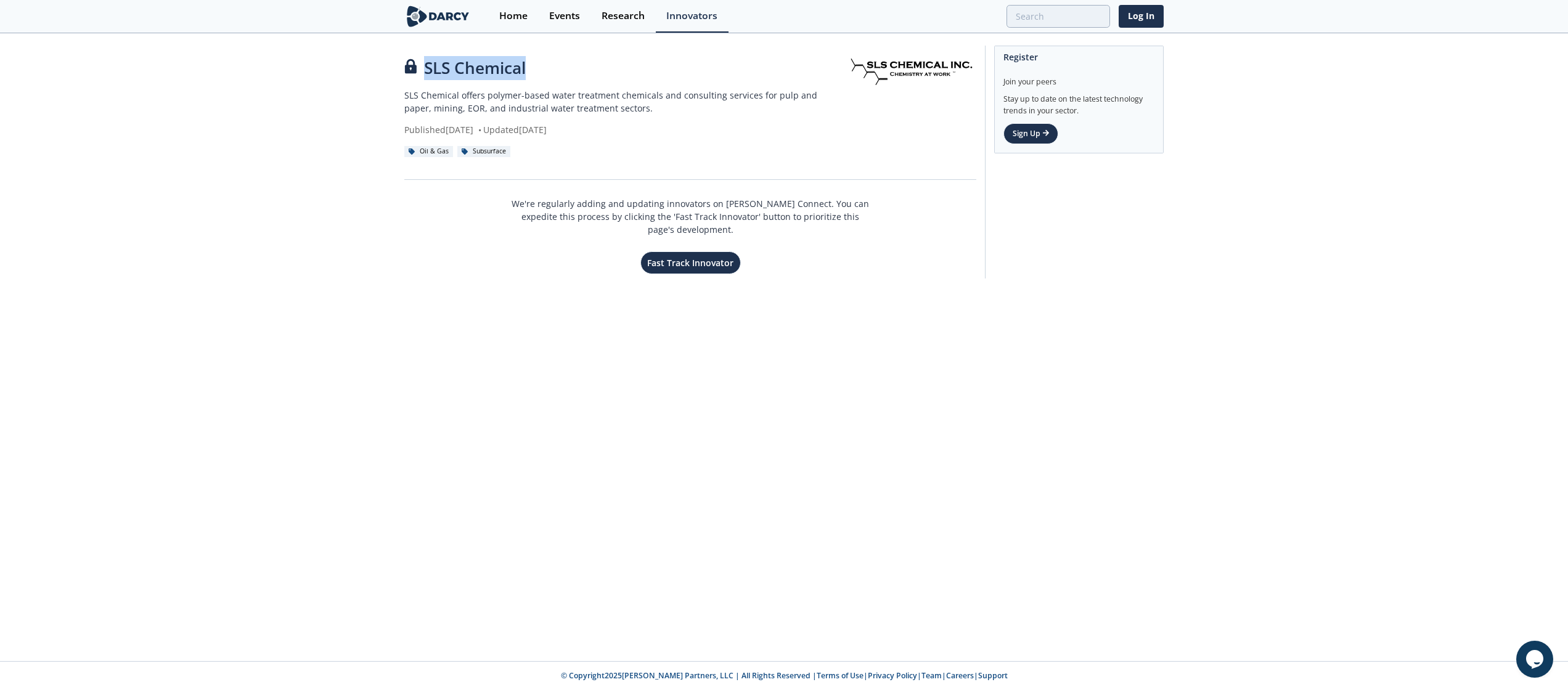
drag, startPoint x: 526, startPoint y: 65, endPoint x: 425, endPoint y: 65, distance: 101.0
click at [425, 65] on div "SLS Chemical" at bounding box center [624, 68] width 441 height 24
copy div "SLS Chemical"
